Goal: Task Accomplishment & Management: Complete application form

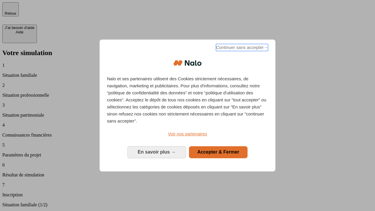
click at [241, 48] on span "Continuer sans accepter →" at bounding box center [242, 47] width 52 height 7
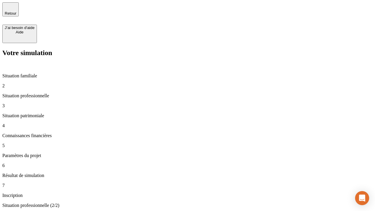
type input "70 000"
type input "1 000"
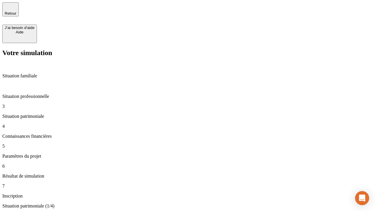
type input "800"
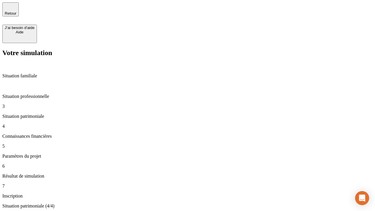
type input "6"
type input "400"
type input "3"
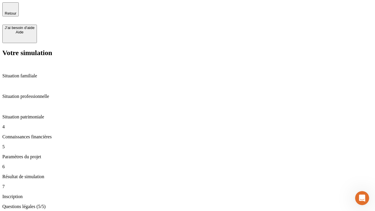
type input "35"
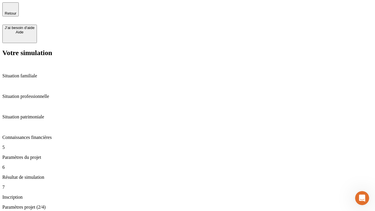
type input "500"
type input "640"
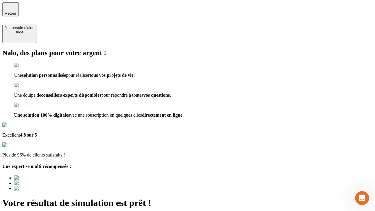
type input "[EMAIL_ADDRESS][DOMAIN_NAME]"
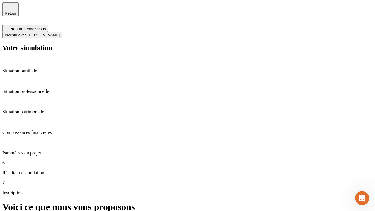
click at [60, 33] on span "Investir avec [PERSON_NAME]" at bounding box center [32, 35] width 55 height 4
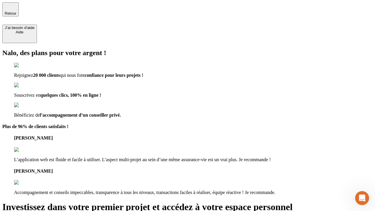
type input "[EMAIL_ADDRESS][DOMAIN_NAME]"
